Goal: Find specific page/section

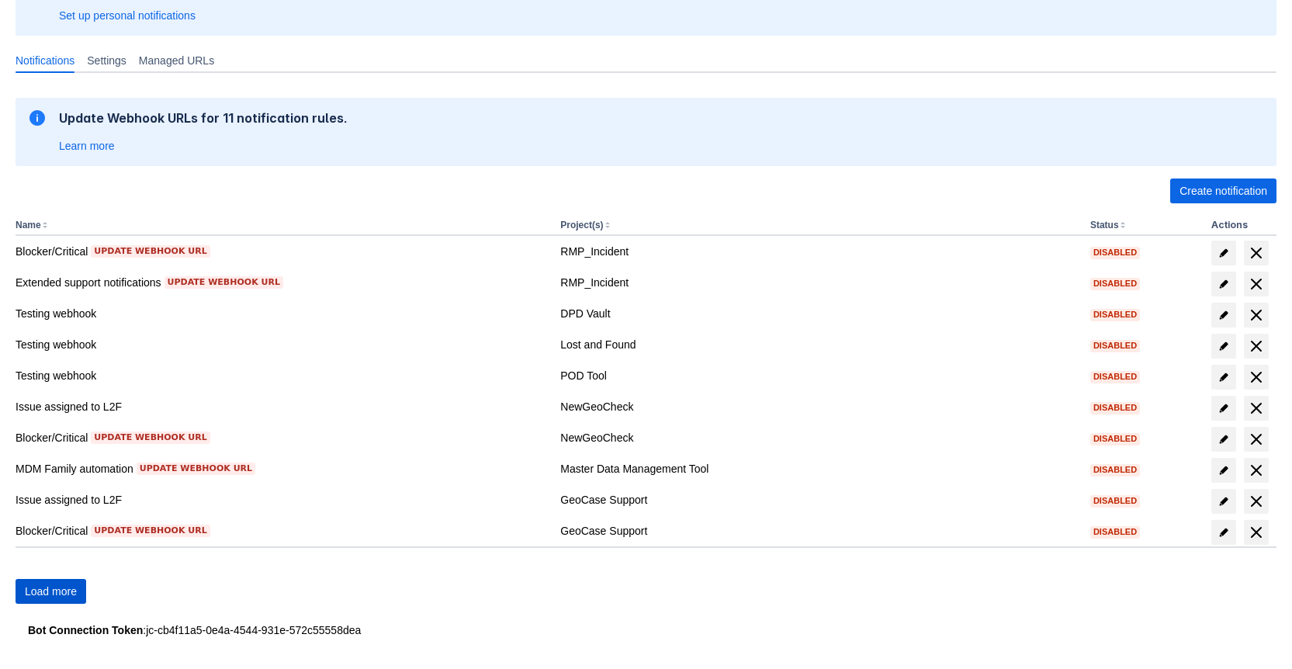
scroll to position [172, 0]
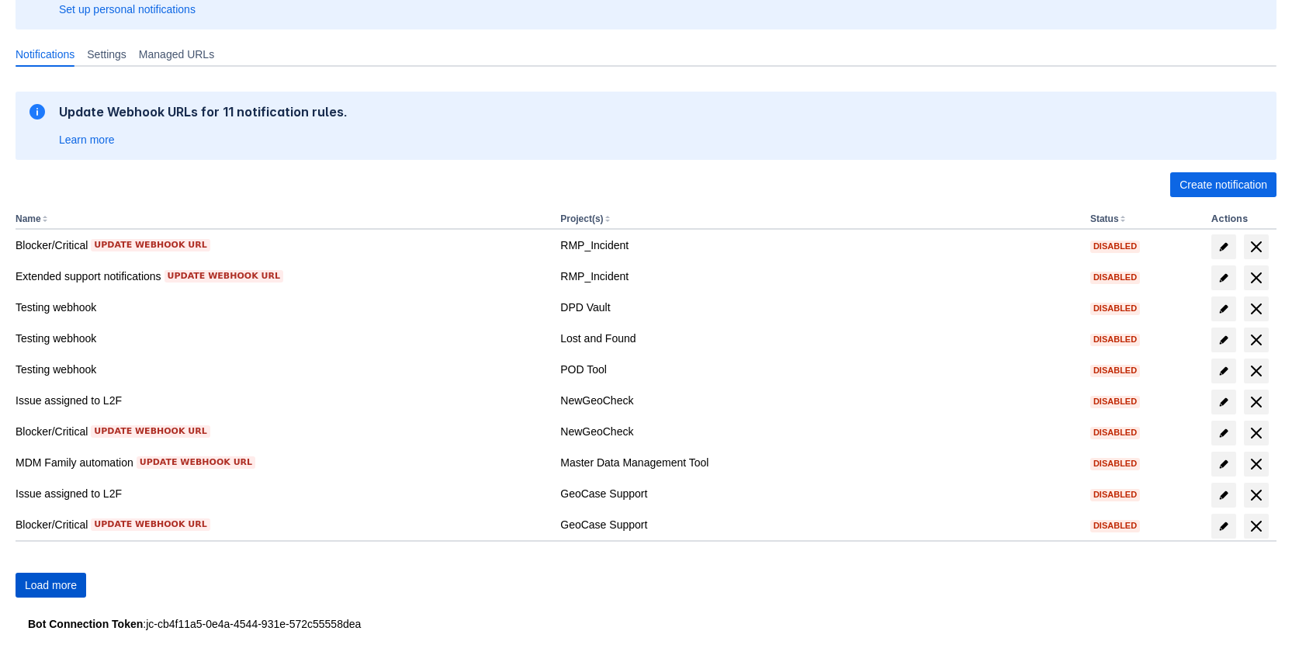
click at [66, 587] on span "Load more" at bounding box center [51, 585] width 52 height 25
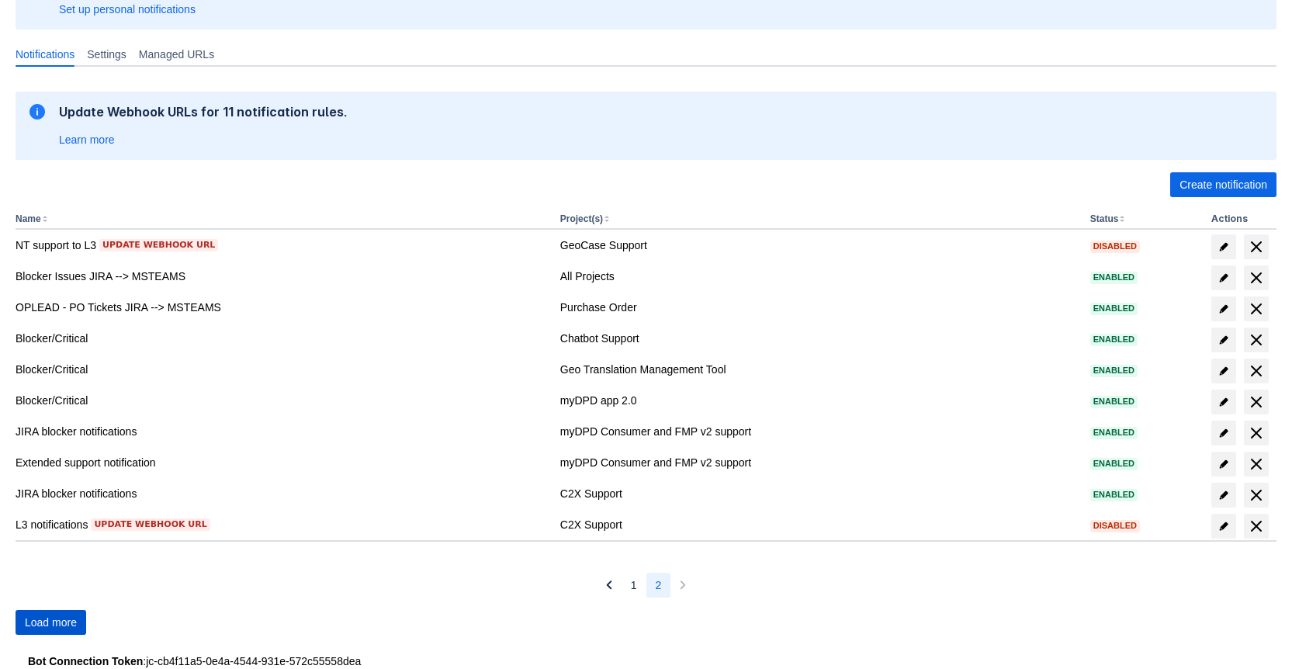
click at [47, 615] on span "Load more" at bounding box center [51, 622] width 52 height 25
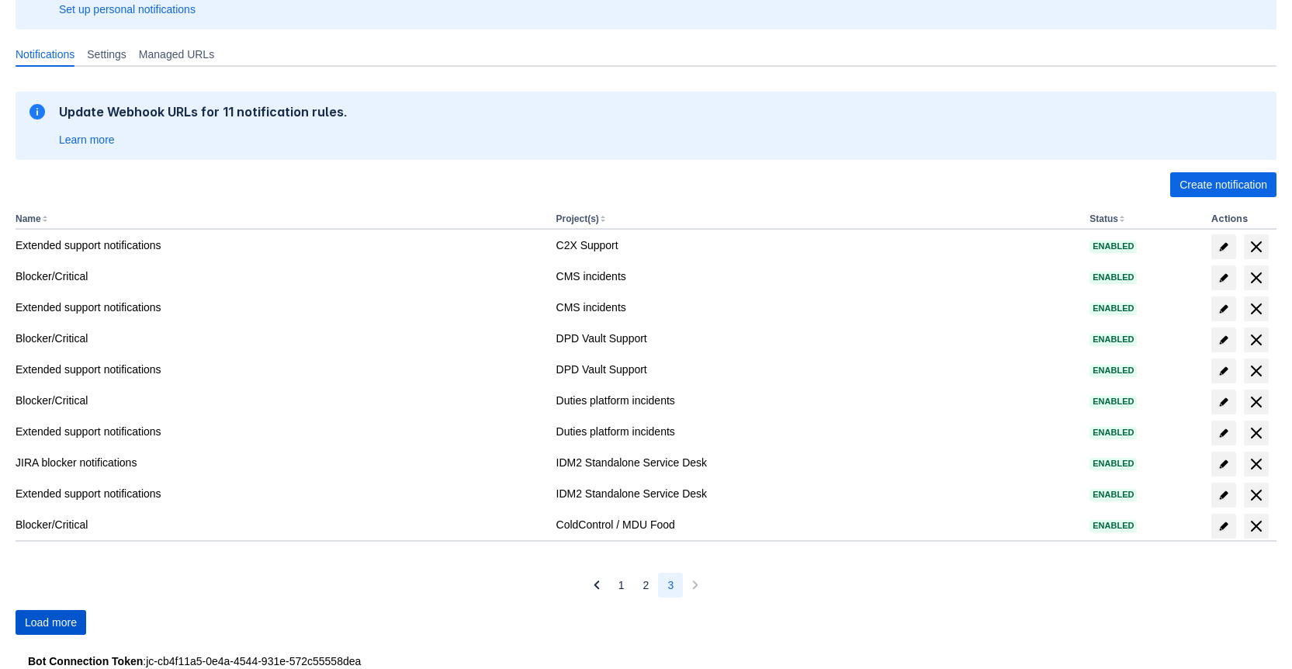
click at [60, 625] on span "Load more" at bounding box center [51, 622] width 52 height 25
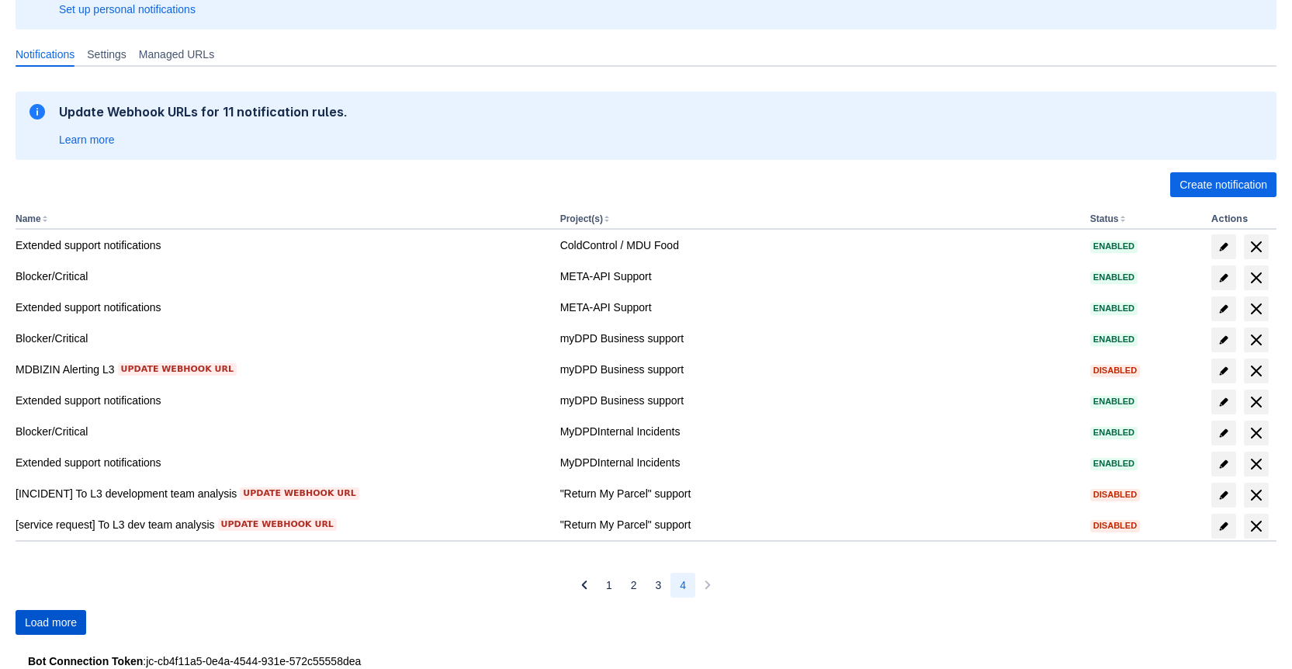
click at [66, 618] on span "Load more" at bounding box center [51, 622] width 52 height 25
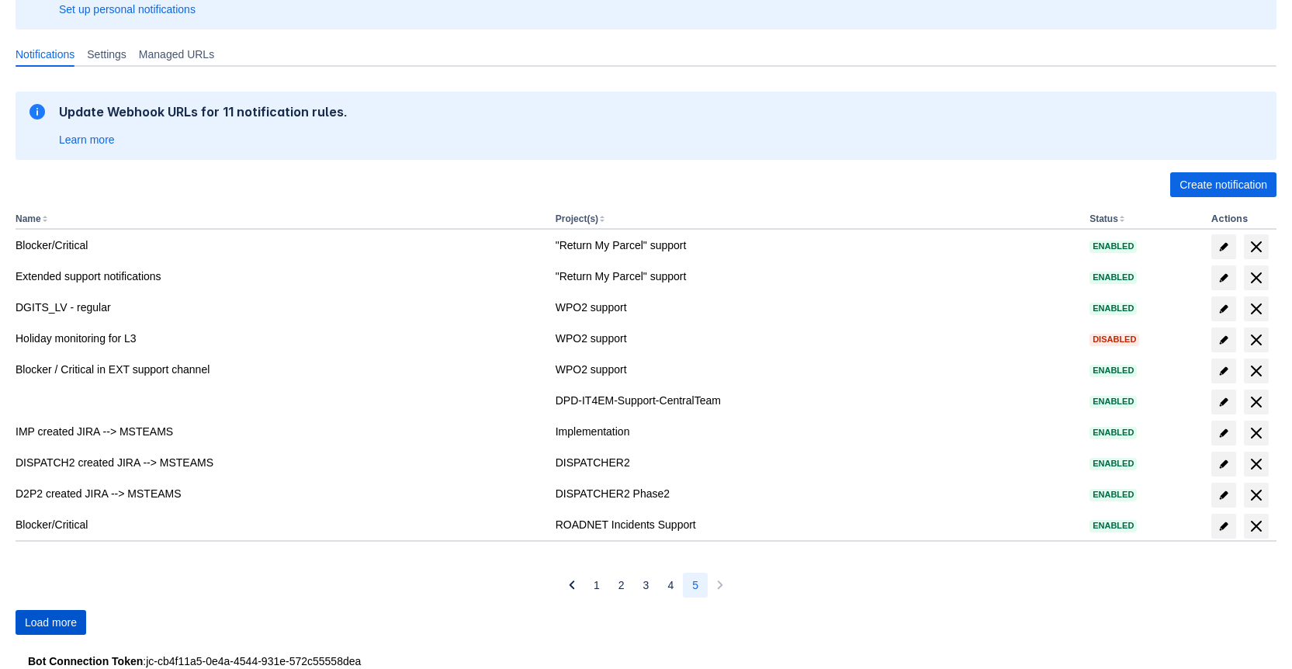
click at [64, 629] on span "Load more" at bounding box center [51, 622] width 52 height 25
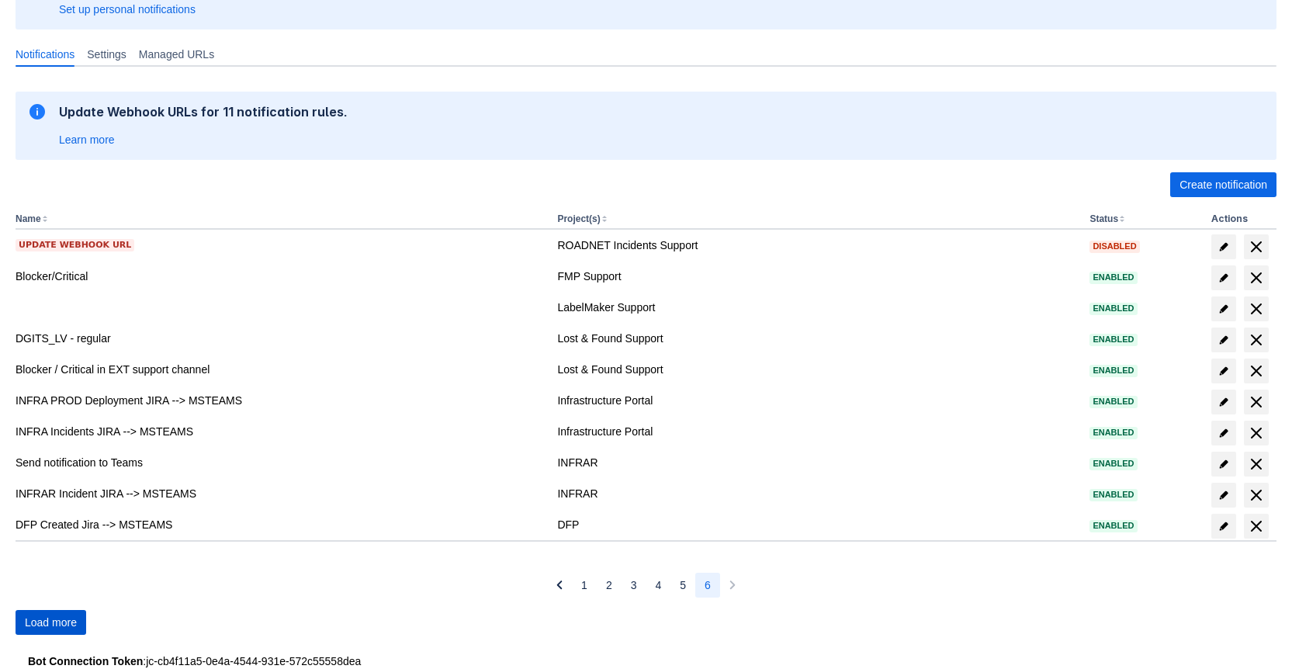
click at [68, 628] on span "Load more" at bounding box center [51, 622] width 52 height 25
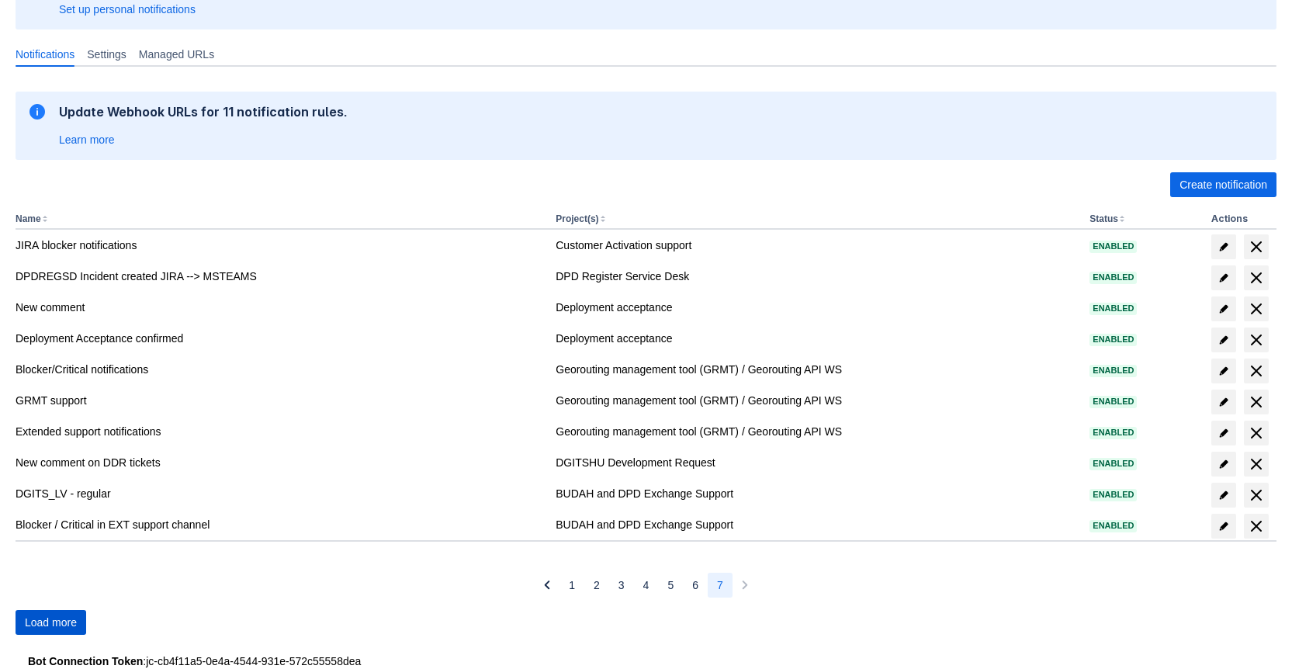
click at [69, 627] on span "Load more" at bounding box center [51, 622] width 52 height 25
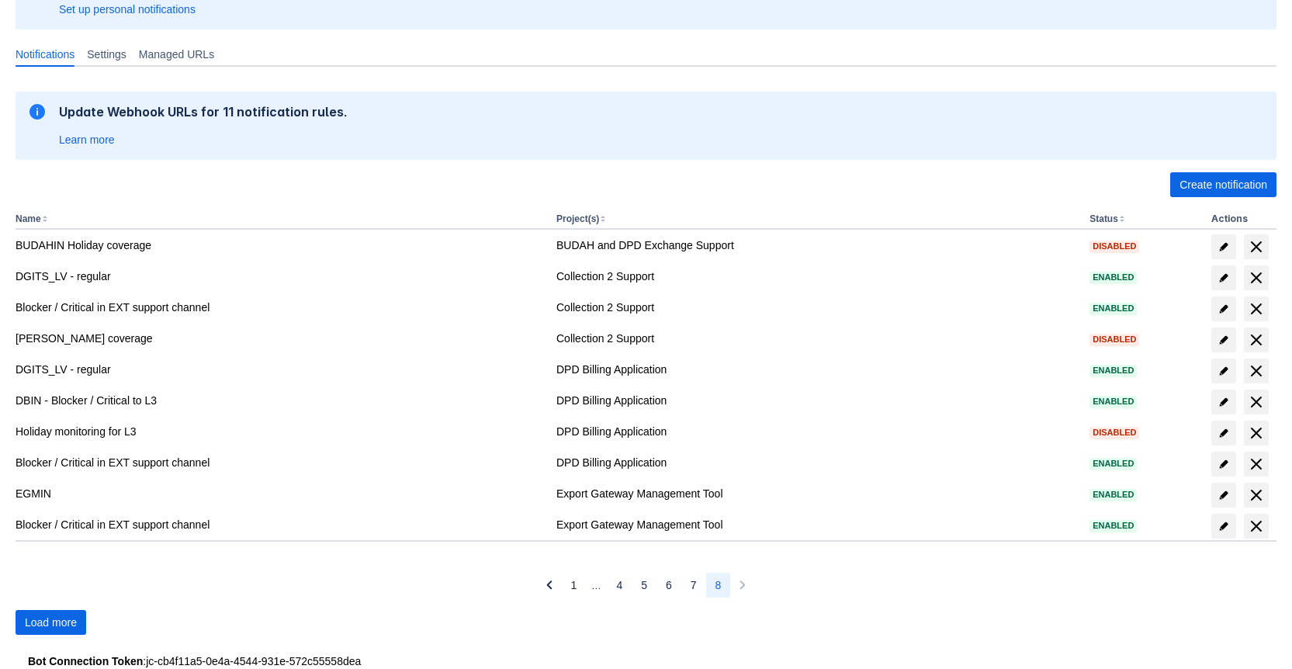
click at [70, 627] on span "Load more" at bounding box center [51, 622] width 52 height 25
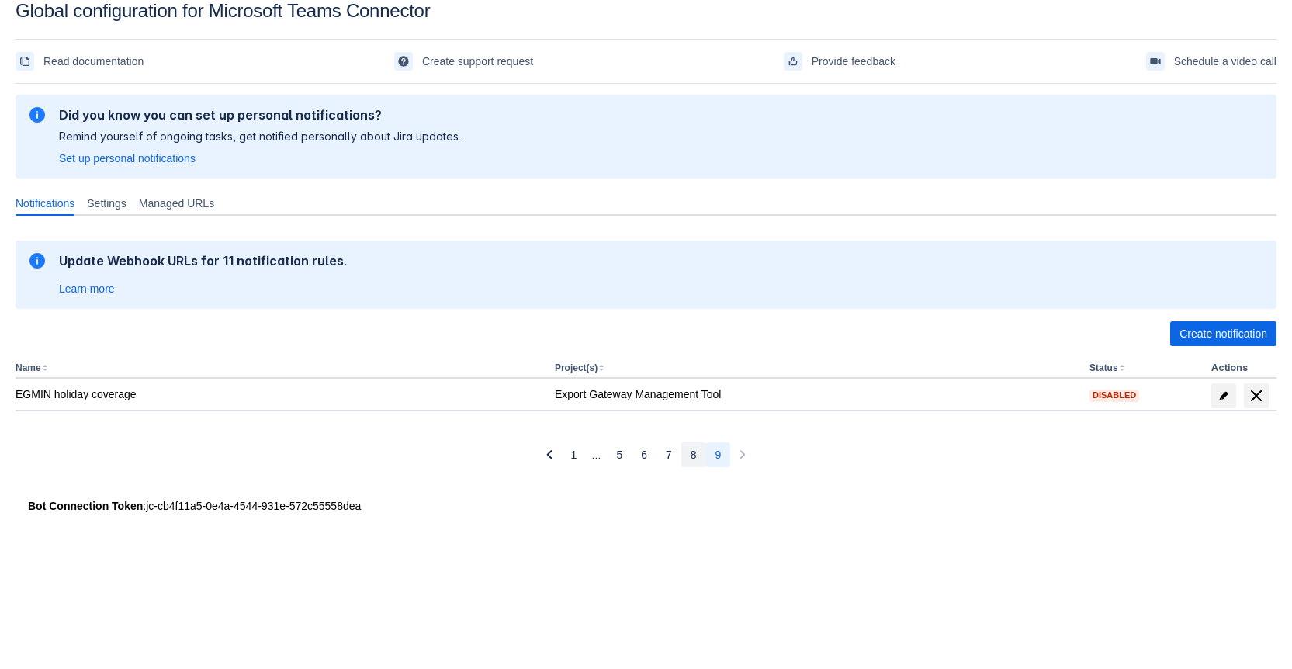
click at [691, 456] on span "8" at bounding box center [694, 454] width 6 height 25
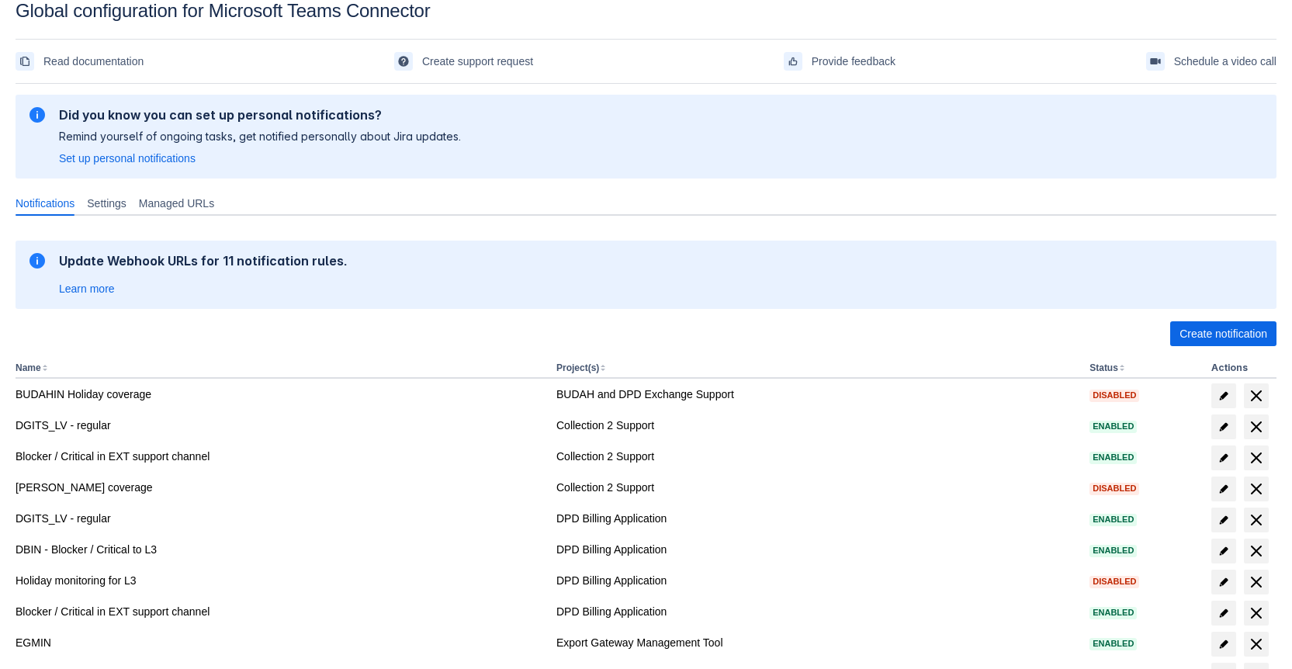
scroll to position [172, 0]
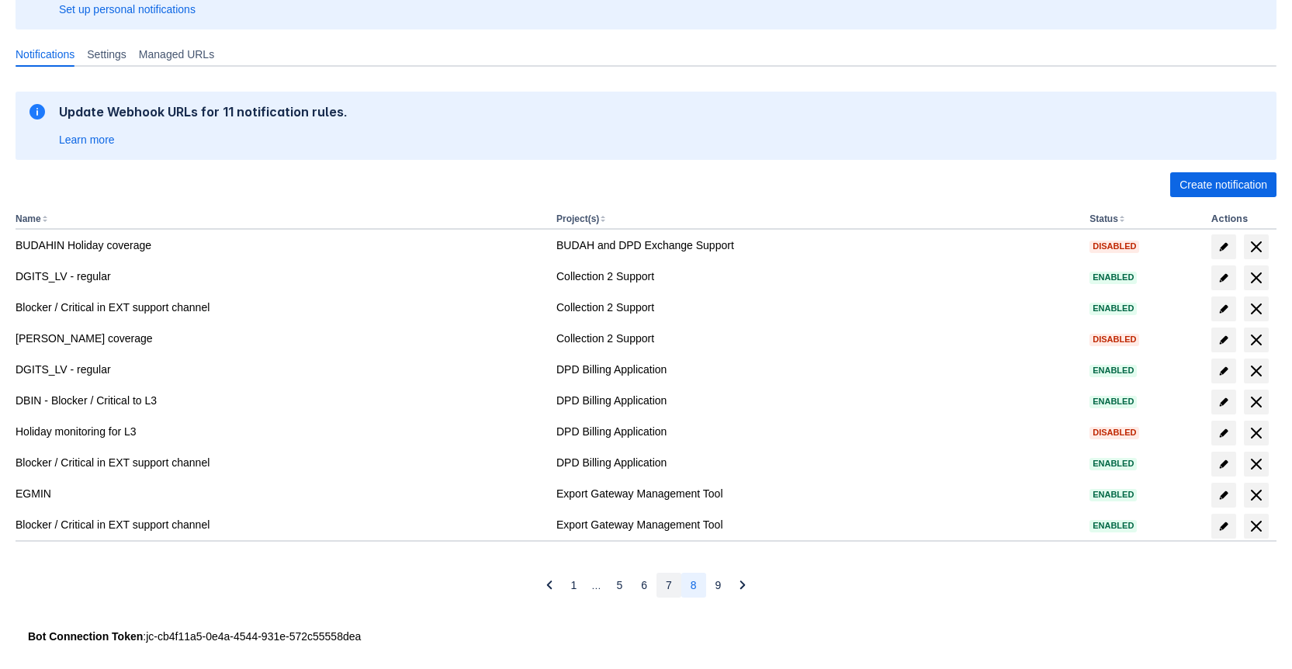
click at [673, 583] on button "7" at bounding box center [669, 585] width 25 height 25
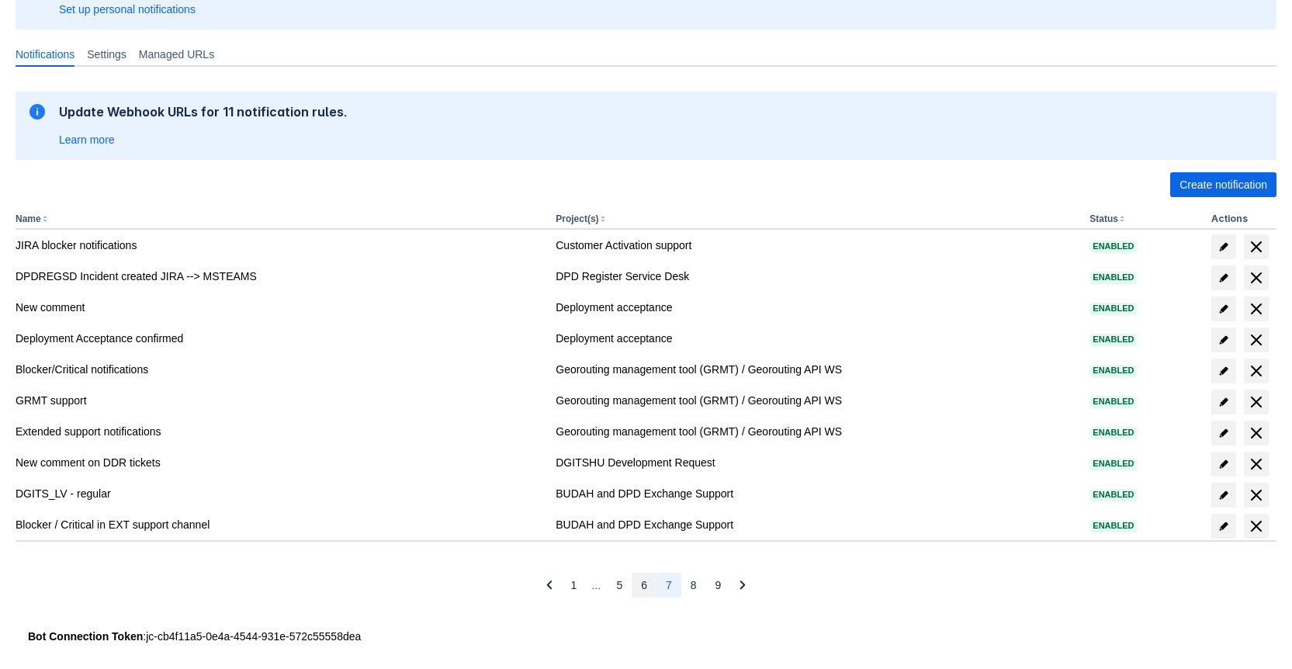
click at [649, 586] on button "6" at bounding box center [644, 585] width 25 height 25
